Goal: Communication & Community: Participate in discussion

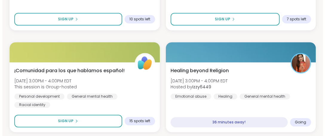
scroll to position [296, 0]
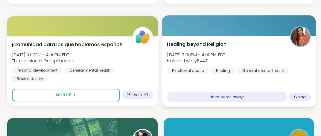
click at [242, 20] on div at bounding box center [238, 25] width 153 height 20
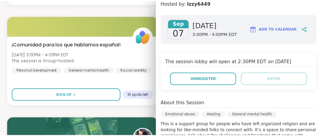
scroll to position [68, 0]
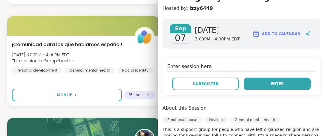
click at [280, 80] on button "Enter" at bounding box center [277, 83] width 67 height 13
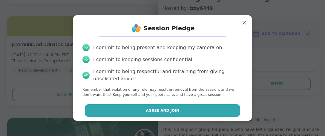
click at [159, 110] on span "Agree and Join" at bounding box center [162, 110] width 33 height 5
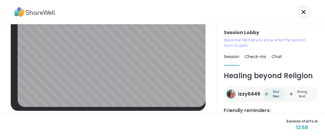
scroll to position [24, 0]
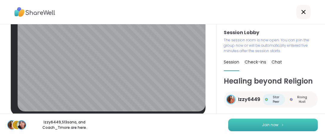
click at [263, 124] on span "Join now" at bounding box center [270, 124] width 16 height 5
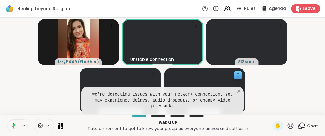
click at [239, 94] on icon at bounding box center [239, 91] width 6 height 6
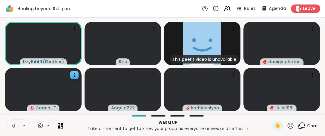
click at [287, 126] on icon at bounding box center [290, 125] width 7 height 7
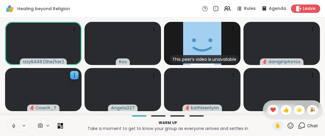
click at [270, 111] on span "❤️" at bounding box center [273, 109] width 6 height 7
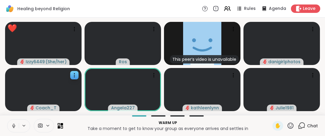
click at [287, 128] on icon at bounding box center [290, 125] width 7 height 7
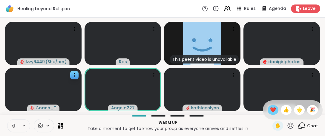
click at [271, 107] on div "❤️" at bounding box center [273, 110] width 11 height 10
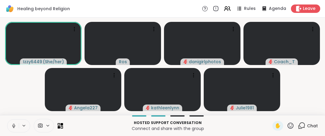
click at [12, 127] on icon at bounding box center [13, 125] width 5 height 5
click at [288, 128] on icon at bounding box center [290, 125] width 7 height 7
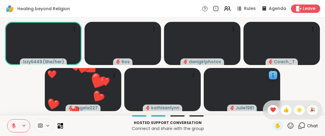
click at [270, 110] on span "❤️" at bounding box center [273, 109] width 6 height 7
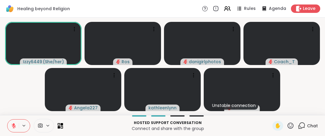
click at [13, 125] on icon at bounding box center [14, 125] width 4 height 4
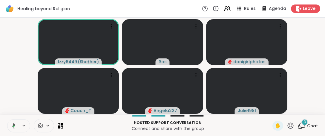
click at [290, 127] on icon at bounding box center [290, 125] width 7 height 7
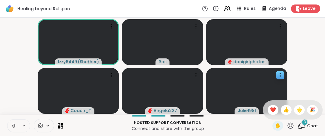
drag, startPoint x: 264, startPoint y: 115, endPoint x: 269, endPoint y: 104, distance: 11.9
click at [269, 105] on div "✋ ❤️ 👍 🌟 🎉" at bounding box center [293, 109] width 60 height 19
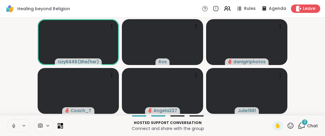
drag, startPoint x: 286, startPoint y: 127, endPoint x: 285, endPoint y: 122, distance: 4.8
click at [287, 127] on icon at bounding box center [290, 125] width 7 height 7
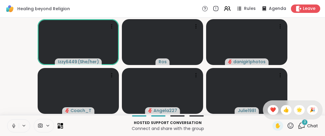
drag, startPoint x: 268, startPoint y: 108, endPoint x: 276, endPoint y: 114, distance: 9.3
click at [273, 112] on div "✋ ❤️ 👍 🌟 🎉" at bounding box center [293, 109] width 60 height 19
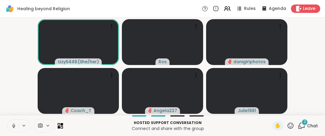
click at [241, 124] on p "Hosted support conversation" at bounding box center [168, 122] width 202 height 5
click at [241, 130] on p "Connect and share with the group" at bounding box center [168, 128] width 202 height 6
click at [287, 125] on icon at bounding box center [290, 125] width 7 height 7
click at [247, 128] on p "Connect and share with the group" at bounding box center [168, 128] width 202 height 6
click at [287, 128] on icon at bounding box center [290, 125] width 7 height 7
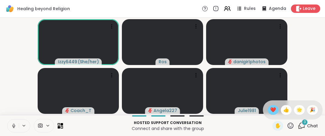
click at [270, 111] on span "❤️" at bounding box center [273, 109] width 6 height 7
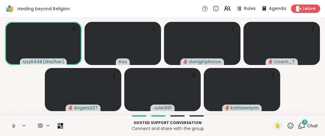
click at [298, 124] on icon at bounding box center [301, 125] width 7 height 7
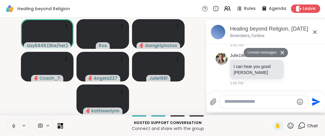
scroll to position [1, 0]
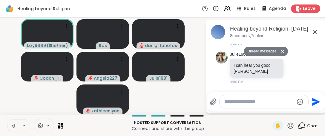
click at [319, 69] on html "Healing beyond Religion Rules Agenda Leave Izzy6449 ( She/her ) [DEMOGRAPHIC_DA…" at bounding box center [162, 68] width 325 height 136
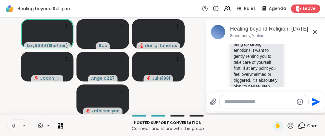
scroll to position [154, 0]
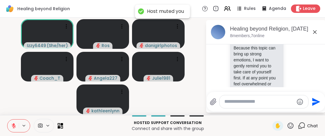
click at [13, 125] on icon at bounding box center [14, 125] width 4 height 4
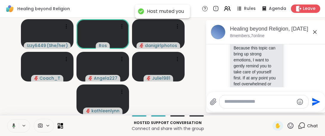
click at [12, 125] on icon at bounding box center [12, 125] width 5 height 5
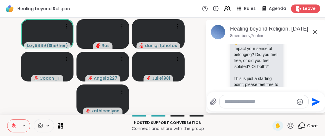
scroll to position [64, 0]
click at [287, 126] on icon at bounding box center [290, 125] width 7 height 7
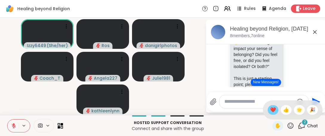
click at [270, 110] on span "❤️" at bounding box center [273, 109] width 6 height 7
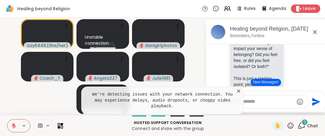
click at [241, 94] on icon at bounding box center [239, 91] width 6 height 6
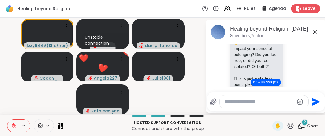
click at [288, 128] on icon at bounding box center [291, 125] width 6 height 6
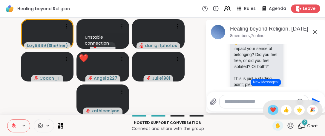
click at [270, 108] on span "❤️" at bounding box center [273, 109] width 6 height 7
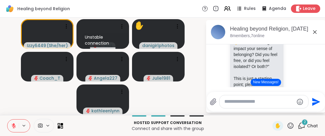
click at [287, 126] on icon at bounding box center [290, 125] width 7 height 7
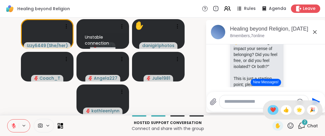
click at [270, 110] on span "❤️" at bounding box center [273, 109] width 6 height 7
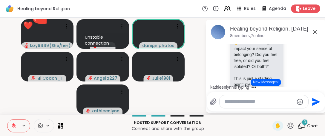
click at [288, 124] on icon at bounding box center [291, 125] width 6 height 6
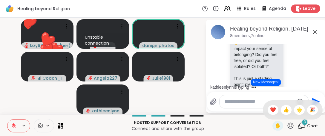
click at [270, 111] on span "❤️" at bounding box center [273, 109] width 6 height 7
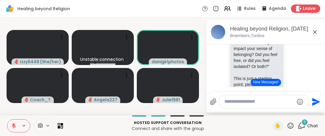
click at [288, 126] on icon at bounding box center [291, 125] width 6 height 6
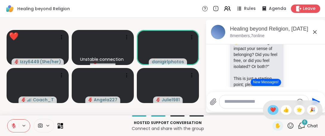
click at [270, 110] on span "❤️" at bounding box center [273, 109] width 6 height 7
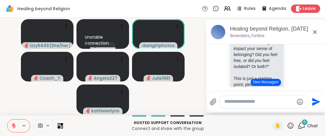
click at [287, 125] on icon at bounding box center [290, 125] width 7 height 7
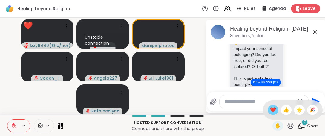
click at [270, 110] on span "❤️" at bounding box center [273, 109] width 6 height 7
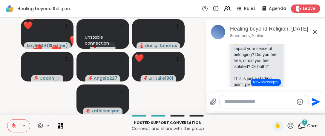
click at [288, 123] on icon at bounding box center [291, 125] width 6 height 6
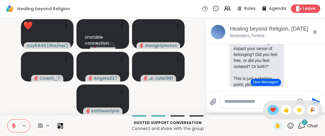
click at [270, 112] on span "❤️" at bounding box center [273, 109] width 6 height 7
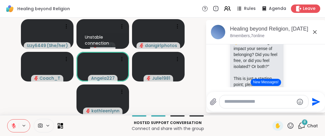
click at [287, 125] on icon at bounding box center [290, 125] width 7 height 7
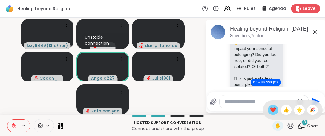
click at [270, 111] on span "❤️" at bounding box center [273, 109] width 6 height 7
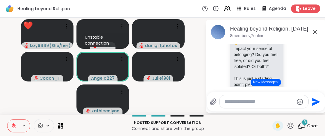
click at [288, 125] on icon at bounding box center [290, 125] width 7 height 7
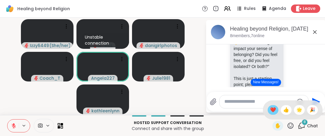
click at [270, 111] on span "❤️" at bounding box center [273, 109] width 6 height 7
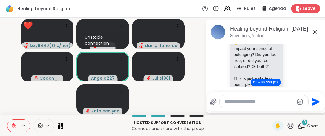
click at [288, 128] on icon at bounding box center [290, 125] width 7 height 7
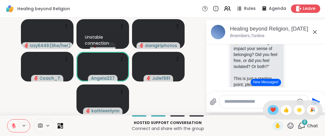
click at [270, 113] on span "❤️" at bounding box center [273, 109] width 6 height 7
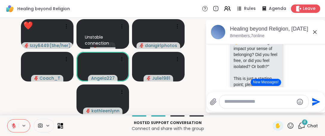
drag, startPoint x: 285, startPoint y: 128, endPoint x: 284, endPoint y: 125, distance: 3.0
click at [287, 128] on icon at bounding box center [290, 125] width 7 height 7
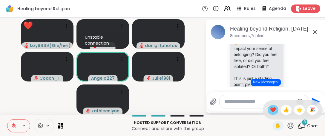
click at [270, 111] on span "❤️" at bounding box center [273, 109] width 6 height 7
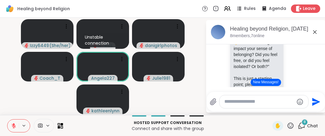
click at [287, 128] on icon at bounding box center [290, 125] width 7 height 7
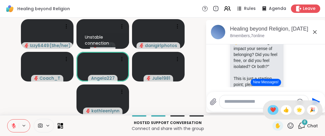
click at [270, 108] on span "❤️" at bounding box center [273, 109] width 6 height 7
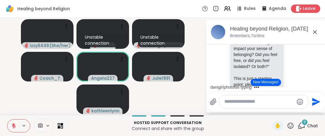
click at [287, 124] on icon at bounding box center [290, 125] width 7 height 7
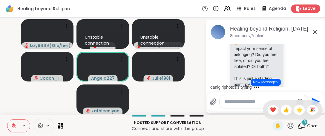
click at [268, 105] on div "❤️" at bounding box center [273, 110] width 11 height 10
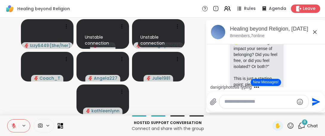
click at [289, 127] on icon at bounding box center [291, 125] width 6 height 6
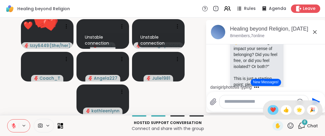
drag, startPoint x: 266, startPoint y: 107, endPoint x: 227, endPoint y: 113, distance: 40.1
click at [270, 107] on span "❤️" at bounding box center [273, 109] width 6 height 7
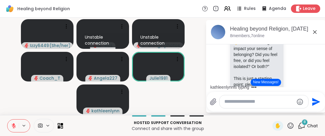
click at [287, 125] on icon at bounding box center [290, 125] width 7 height 7
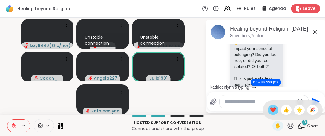
click at [270, 113] on span "❤️" at bounding box center [273, 109] width 6 height 7
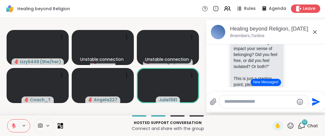
click at [287, 129] on icon at bounding box center [290, 125] width 7 height 7
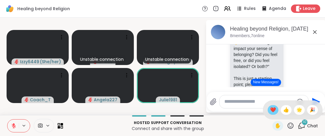
click at [270, 112] on span "❤️" at bounding box center [273, 109] width 6 height 7
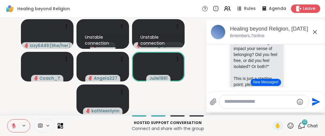
click at [287, 124] on icon at bounding box center [290, 125] width 7 height 7
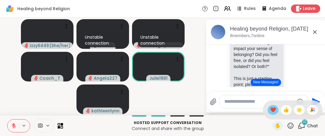
click at [270, 109] on span "❤️" at bounding box center [273, 109] width 6 height 7
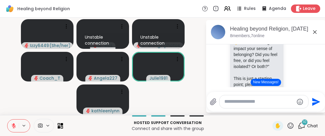
click at [288, 128] on icon at bounding box center [290, 125] width 7 height 7
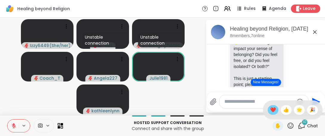
click at [270, 107] on span "❤️" at bounding box center [273, 109] width 6 height 7
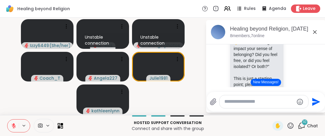
click at [288, 125] on icon at bounding box center [290, 125] width 7 height 7
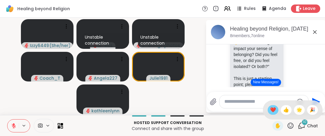
click at [270, 107] on span "❤️" at bounding box center [273, 109] width 6 height 7
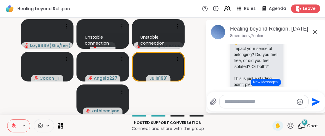
click at [288, 126] on icon at bounding box center [291, 125] width 6 height 6
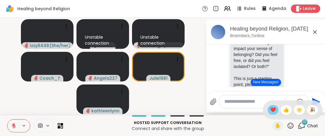
click at [270, 113] on span "❤️" at bounding box center [273, 109] width 6 height 7
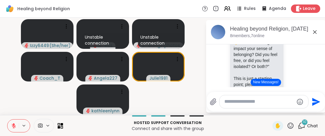
click at [287, 128] on icon at bounding box center [290, 125] width 7 height 7
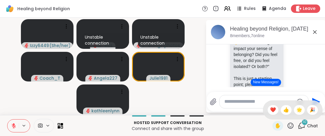
click at [270, 111] on span "❤️" at bounding box center [273, 109] width 6 height 7
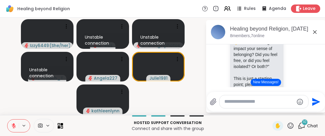
click at [288, 125] on icon at bounding box center [290, 125] width 7 height 7
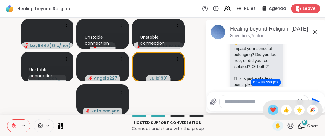
click at [270, 110] on span "❤️" at bounding box center [273, 109] width 6 height 7
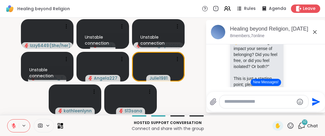
click at [288, 123] on icon at bounding box center [291, 125] width 6 height 6
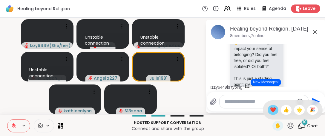
click at [270, 108] on span "❤️" at bounding box center [273, 109] width 6 height 7
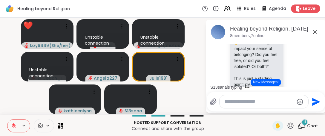
click at [288, 125] on icon at bounding box center [291, 125] width 6 height 6
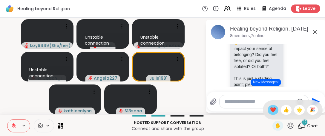
click at [270, 112] on span "❤️" at bounding box center [273, 109] width 6 height 7
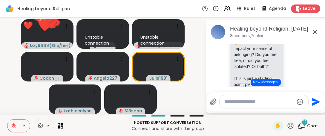
click at [287, 127] on icon at bounding box center [290, 125] width 7 height 7
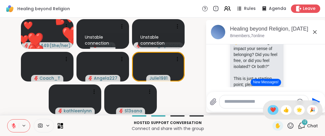
click at [270, 108] on span "❤️" at bounding box center [273, 109] width 6 height 7
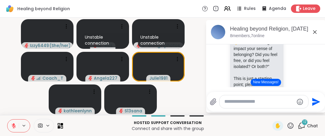
click at [287, 126] on icon at bounding box center [290, 125] width 7 height 7
click at [287, 124] on icon at bounding box center [290, 125] width 7 height 7
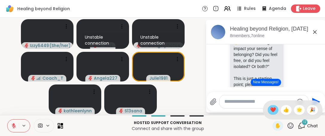
click at [270, 111] on span "❤️" at bounding box center [273, 109] width 6 height 7
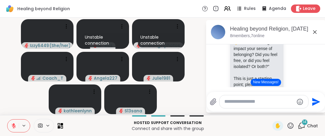
click at [287, 125] on icon at bounding box center [290, 125] width 7 height 7
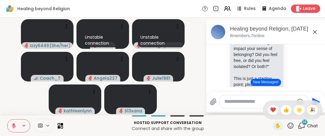
drag, startPoint x: 267, startPoint y: 110, endPoint x: 270, endPoint y: 117, distance: 7.5
click at [270, 111] on span "❤️" at bounding box center [273, 109] width 6 height 7
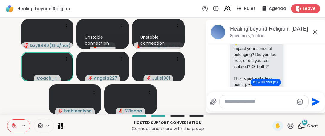
click at [288, 127] on icon at bounding box center [291, 125] width 6 height 6
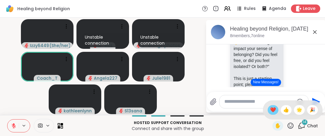
click at [270, 110] on span "❤️" at bounding box center [273, 109] width 6 height 7
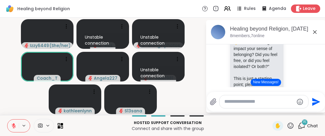
click at [287, 125] on icon at bounding box center [290, 125] width 7 height 7
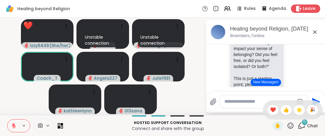
click at [287, 128] on icon at bounding box center [290, 125] width 7 height 7
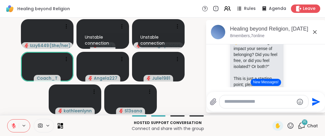
click at [287, 126] on icon at bounding box center [290, 125] width 7 height 7
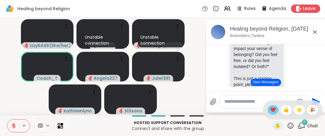
click at [270, 109] on span "❤️" at bounding box center [273, 109] width 6 height 7
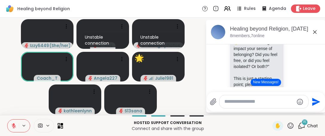
click at [288, 125] on icon at bounding box center [291, 125] width 6 height 6
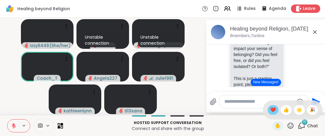
click at [270, 110] on span "❤️" at bounding box center [273, 109] width 6 height 7
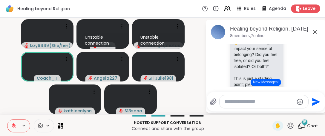
click at [288, 126] on icon at bounding box center [291, 125] width 6 height 6
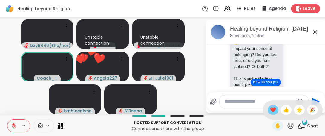
click at [270, 111] on span "❤️" at bounding box center [273, 109] width 6 height 7
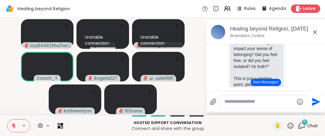
click at [287, 124] on icon at bounding box center [290, 125] width 7 height 7
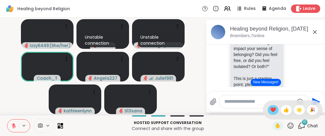
click at [270, 108] on span "❤️" at bounding box center [273, 109] width 6 height 7
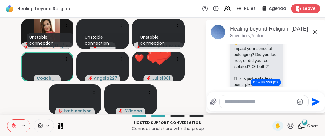
click at [287, 129] on icon at bounding box center [290, 125] width 7 height 7
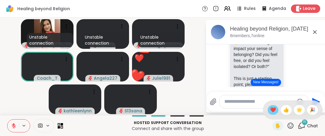
click at [270, 111] on span "❤️" at bounding box center [273, 109] width 6 height 7
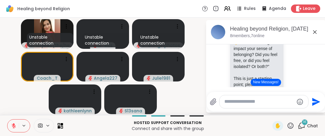
click at [287, 121] on div "✋" at bounding box center [284, 126] width 22 height 10
click at [287, 123] on icon at bounding box center [290, 125] width 7 height 7
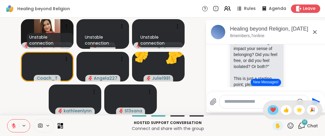
click at [270, 112] on span "❤️" at bounding box center [273, 109] width 6 height 7
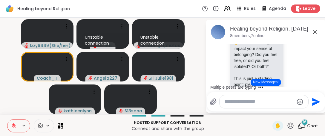
click at [287, 122] on icon at bounding box center [290, 125] width 7 height 7
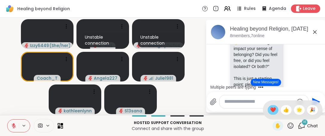
click at [270, 111] on span "❤️" at bounding box center [273, 109] width 6 height 7
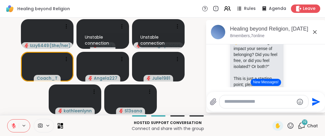
click at [287, 126] on icon at bounding box center [290, 125] width 7 height 7
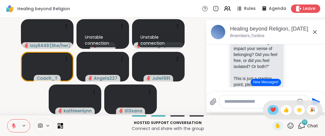
click at [270, 111] on span "❤️" at bounding box center [273, 109] width 6 height 7
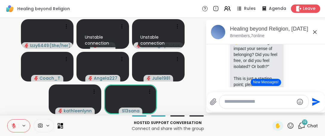
click at [288, 127] on icon at bounding box center [291, 125] width 6 height 6
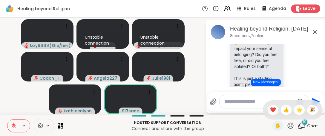
drag, startPoint x: 266, startPoint y: 112, endPoint x: 271, endPoint y: 116, distance: 6.2
click at [270, 116] on div "✋ ❤️ 👍 🌟 🎉" at bounding box center [293, 109] width 60 height 19
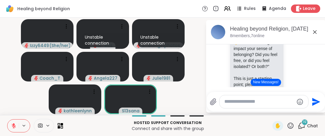
click at [287, 124] on icon at bounding box center [290, 125] width 7 height 7
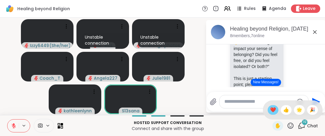
click at [270, 107] on span "❤️" at bounding box center [273, 109] width 6 height 7
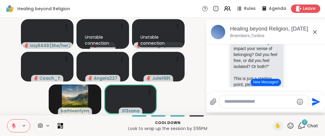
click at [287, 124] on icon at bounding box center [290, 125] width 7 height 7
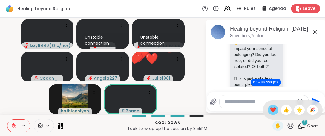
click at [270, 109] on span "❤️" at bounding box center [273, 109] width 6 height 7
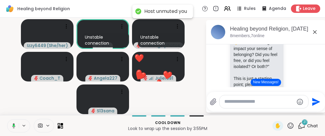
click at [8, 120] on button at bounding box center [13, 125] width 12 height 13
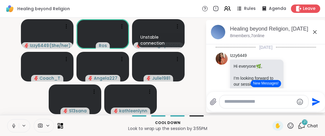
scroll to position [64, 0]
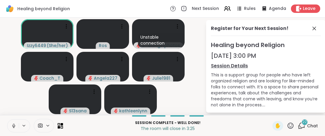
click at [13, 128] on icon at bounding box center [13, 125] width 5 height 5
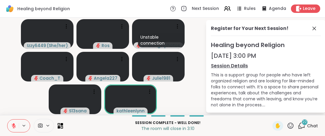
click at [287, 126] on icon at bounding box center [290, 125] width 7 height 7
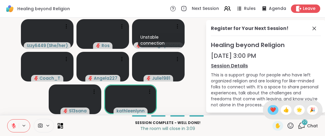
click at [270, 110] on span "❤️" at bounding box center [273, 109] width 6 height 7
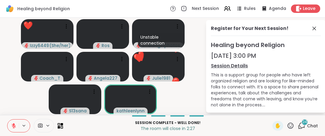
click at [287, 124] on icon at bounding box center [290, 125] width 7 height 7
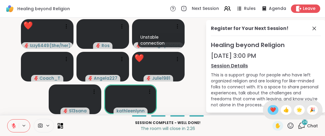
click at [270, 109] on span "❤️" at bounding box center [273, 109] width 6 height 7
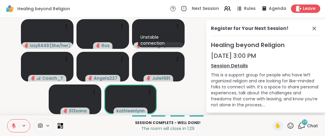
click at [287, 124] on icon at bounding box center [290, 125] width 7 height 7
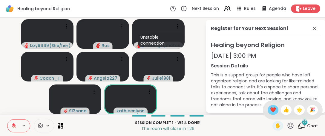
click at [270, 112] on span "❤️" at bounding box center [273, 109] width 6 height 7
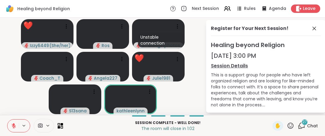
click at [288, 125] on icon at bounding box center [291, 125] width 6 height 6
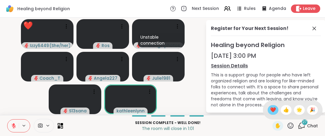
click at [270, 107] on span "❤️" at bounding box center [273, 109] width 6 height 7
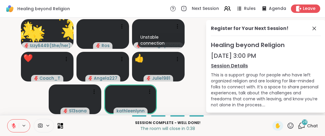
click at [287, 123] on icon at bounding box center [290, 125] width 7 height 7
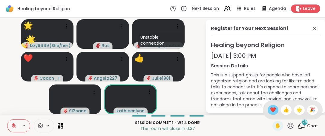
click at [270, 107] on span "❤️" at bounding box center [273, 109] width 6 height 7
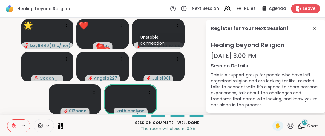
click at [287, 132] on div "Session Complete - well done! The room will close in 0:35 ✋ 28 Chat" at bounding box center [162, 125] width 325 height 21
click at [287, 126] on icon at bounding box center [290, 125] width 7 height 7
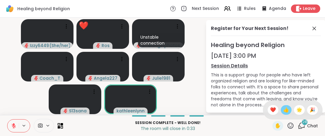
click at [282, 114] on div "👍" at bounding box center [286, 110] width 11 height 10
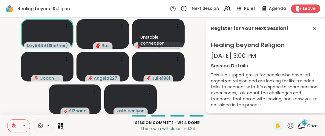
click at [287, 126] on icon at bounding box center [290, 125] width 7 height 7
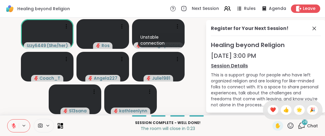
click at [268, 109] on div "❤️" at bounding box center [273, 110] width 11 height 10
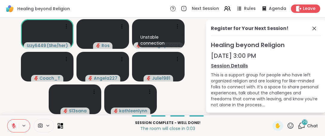
click at [289, 127] on icon at bounding box center [290, 125] width 7 height 7
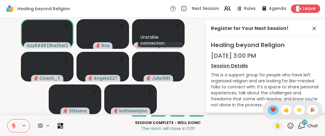
click at [271, 110] on div "❤️" at bounding box center [273, 110] width 11 height 10
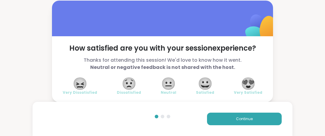
click at [250, 85] on span "😍" at bounding box center [248, 83] width 15 height 11
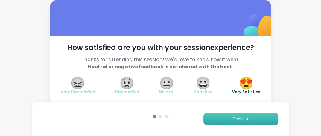
click at [239, 116] on span "Continue" at bounding box center [240, 118] width 17 height 5
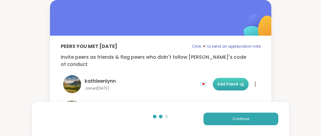
click at [221, 81] on span "Add Friend" at bounding box center [230, 83] width 27 height 5
click at [204, 46] on p "Click 💌 to send an appreciation note" at bounding box center [226, 46] width 68 height 7
click at [204, 47] on p "Click 💌 to send an appreciation note" at bounding box center [226, 46] width 68 height 7
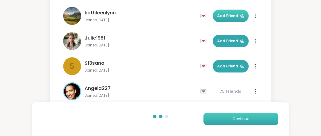
click at [233, 116] on span "Continue" at bounding box center [240, 118] width 17 height 5
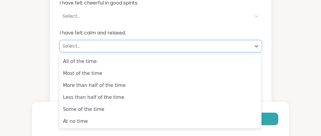
click at [71, 45] on div "Select..." at bounding box center [154, 45] width 185 height 7
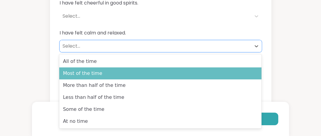
click at [91, 74] on div "Most of the time" at bounding box center [160, 73] width 202 height 12
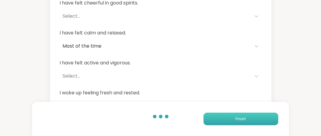
click at [238, 117] on span "Finish" at bounding box center [240, 118] width 10 height 5
